Goal: Task Accomplishment & Management: Manage account settings

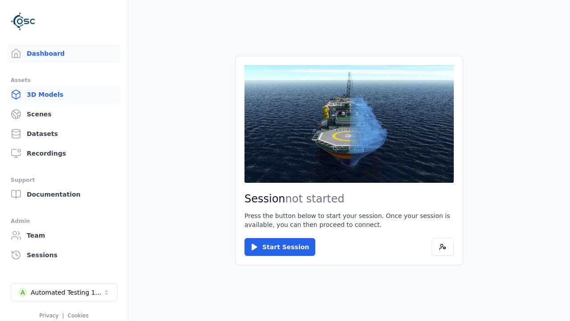
click at [64, 94] on link "3D Models" at bounding box center [64, 94] width 114 height 18
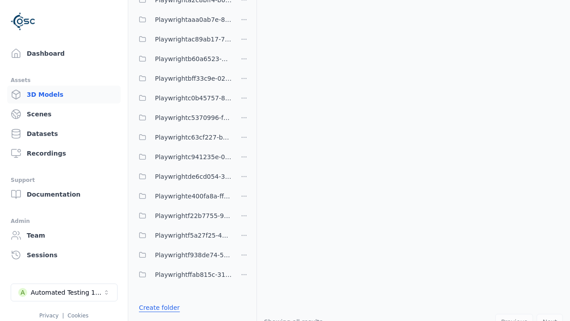
click at [159, 307] on link "Create folder" at bounding box center [159, 307] width 41 height 9
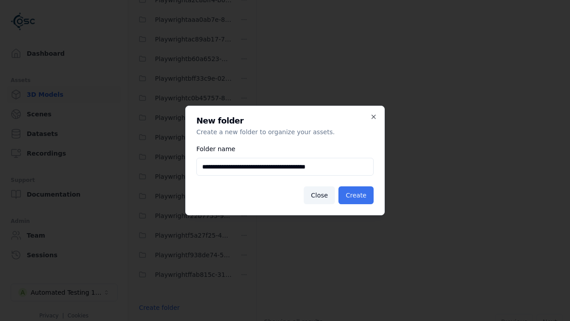
type input "**********"
click at [356, 195] on button "Create" at bounding box center [355, 195] width 35 height 18
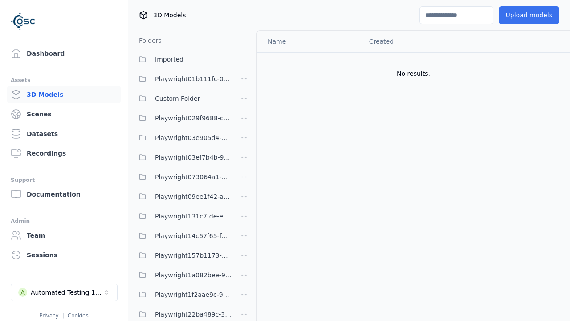
click at [528, 15] on button "Upload models" at bounding box center [529, 15] width 61 height 18
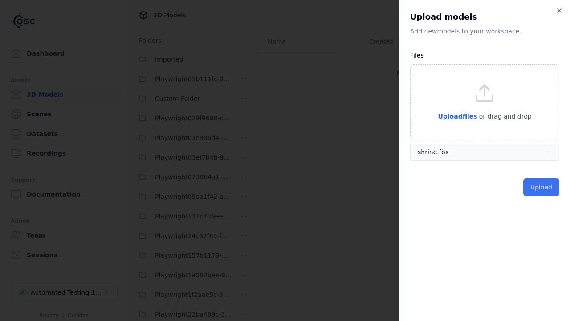
click at [541, 187] on button "Upload" at bounding box center [541, 187] width 36 height 18
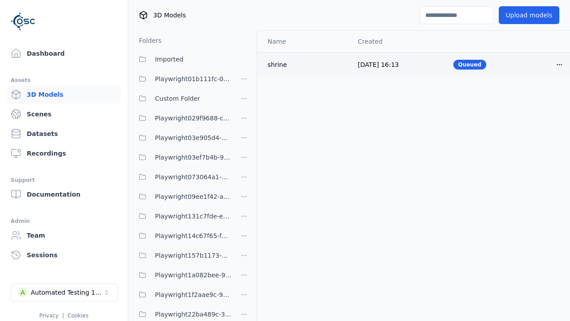
click at [559, 64] on html "Support Dashboard Assets 3D Models Scenes Datasets Recordings Support Documenta…" at bounding box center [285, 160] width 570 height 321
click at [540, 98] on div "Delete" at bounding box center [539, 99] width 53 height 14
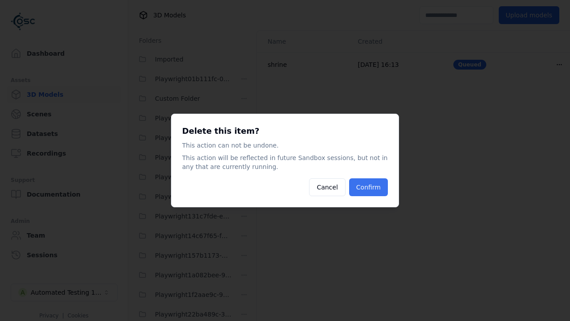
click at [368, 187] on button "Confirm" at bounding box center [368, 187] width 39 height 18
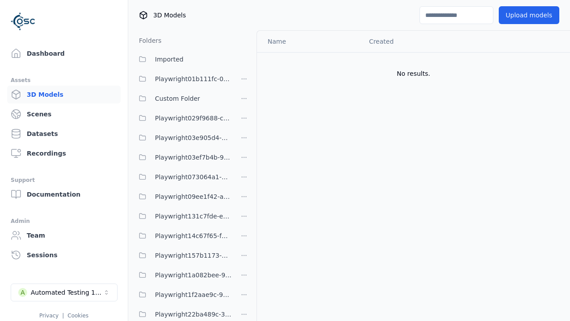
click at [244, 160] on html "Support Dashboard Assets 3D Models Scenes Datasets Recordings Support Documenta…" at bounding box center [285, 160] width 570 height 321
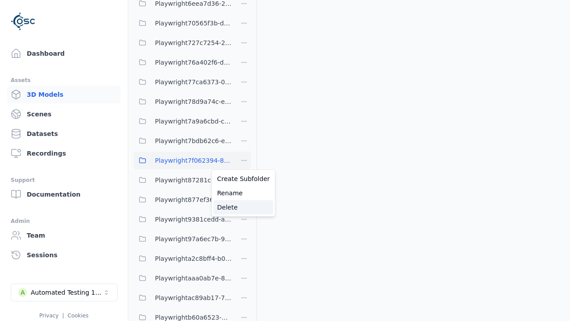
click at [244, 207] on div "Delete" at bounding box center [244, 207] width 60 height 14
